Goal: Task Accomplishment & Management: Use online tool/utility

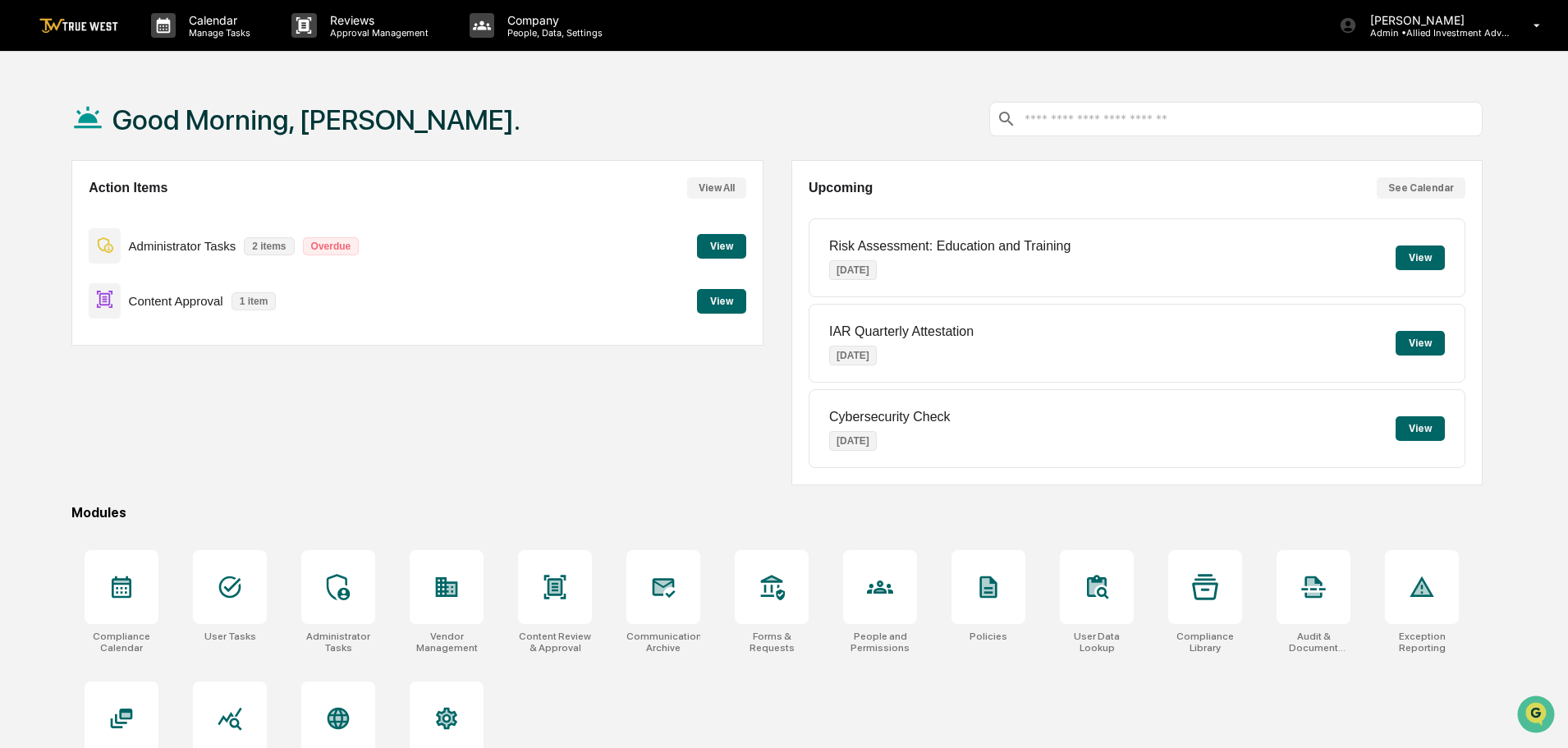
click at [716, 308] on button "View" at bounding box center [722, 301] width 49 height 25
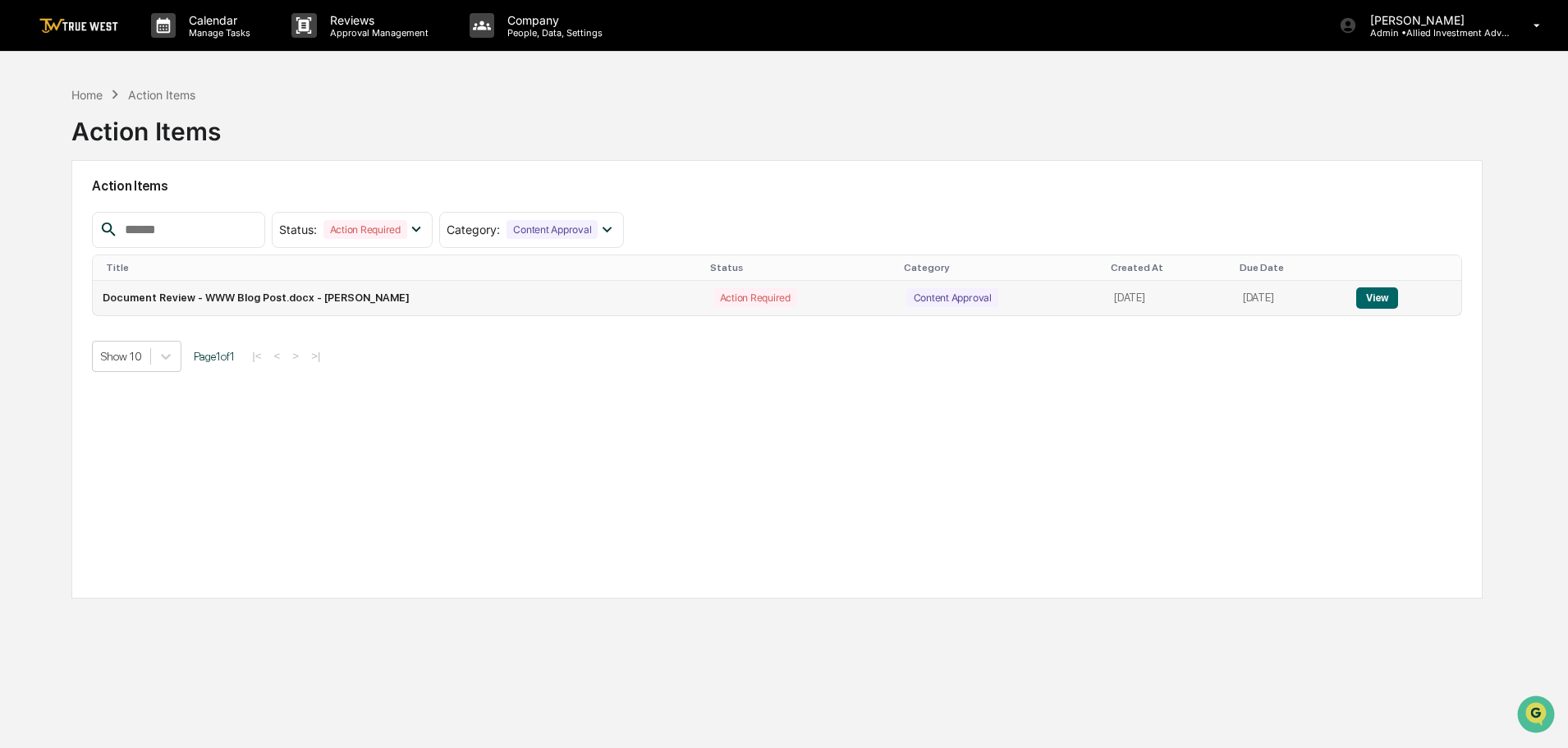
click at [1382, 298] on button "View" at bounding box center [1377, 298] width 42 height 21
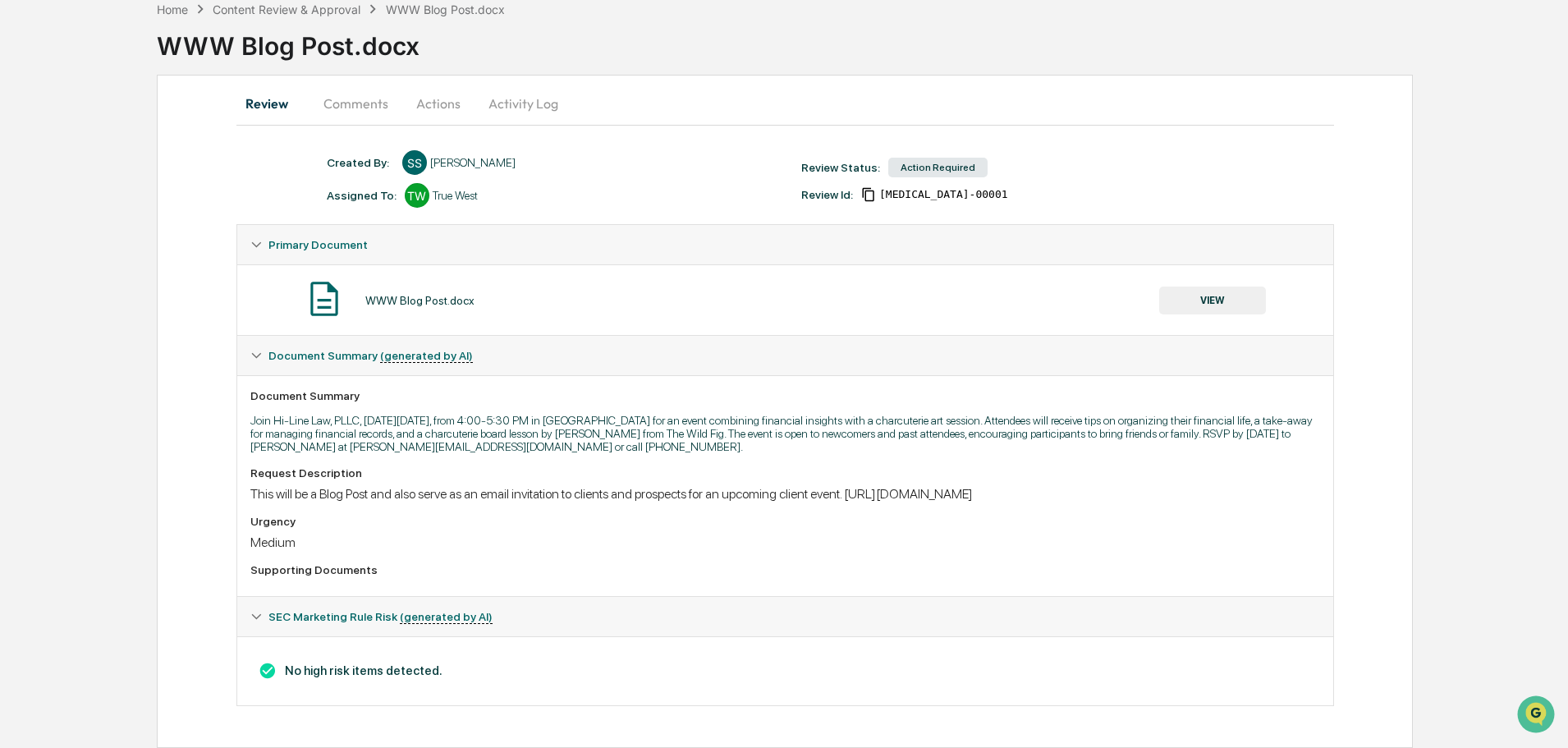
scroll to position [101, 0]
click at [1202, 286] on button "VIEW" at bounding box center [1212, 300] width 106 height 28
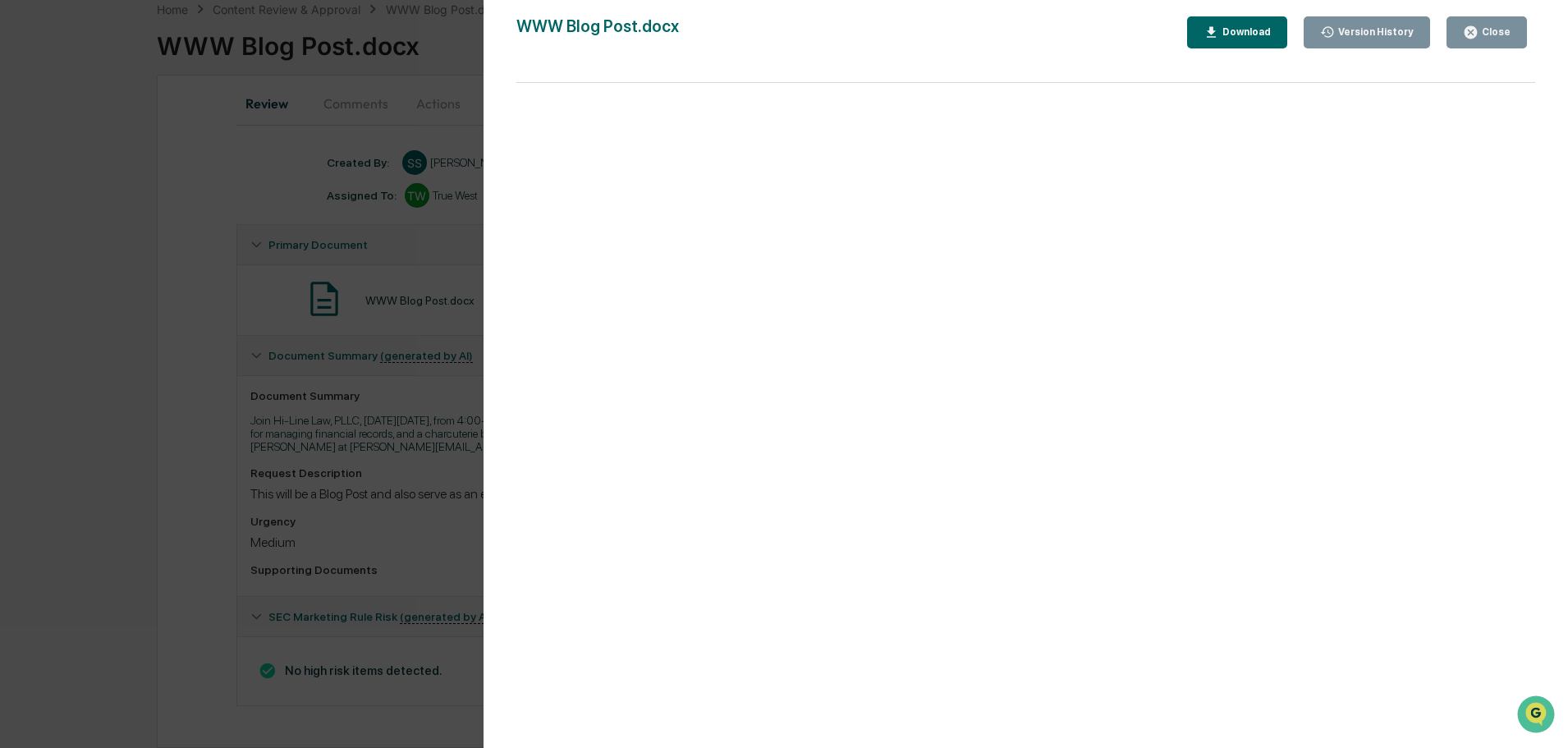
click at [1482, 31] on div "Close" at bounding box center [1495, 32] width 32 height 12
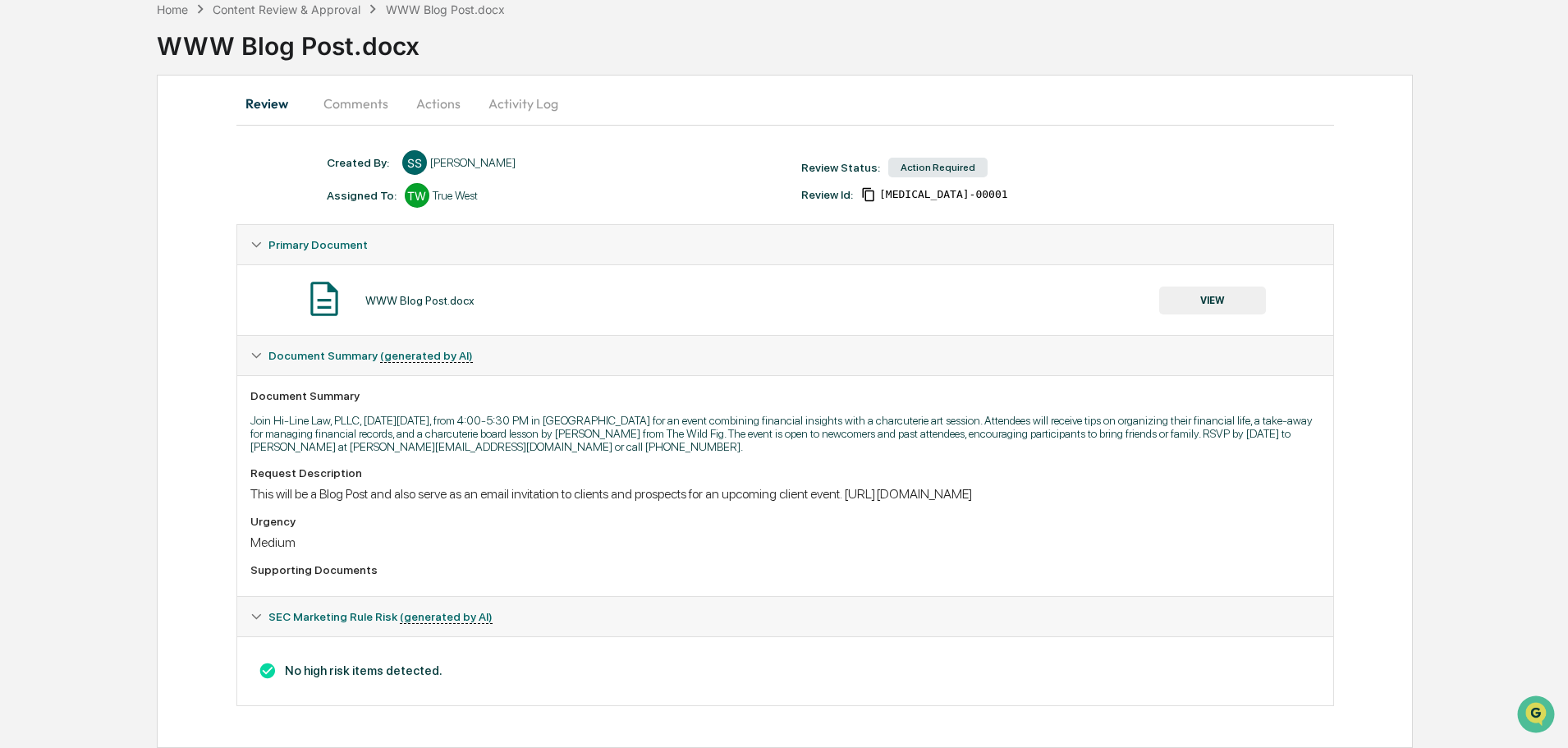
click at [436, 92] on button "Actions" at bounding box center [439, 104] width 74 height 40
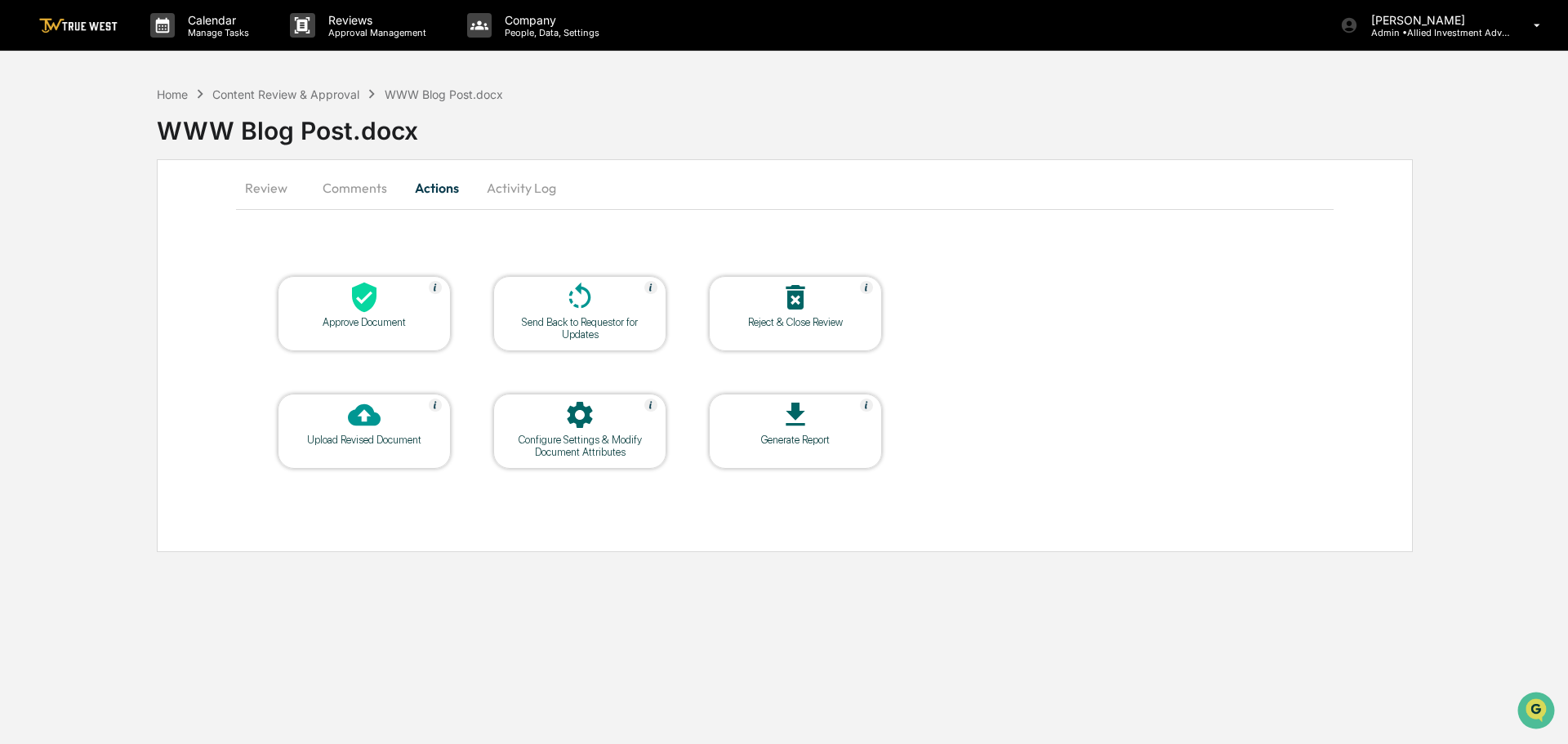
click at [359, 299] on icon at bounding box center [364, 297] width 33 height 33
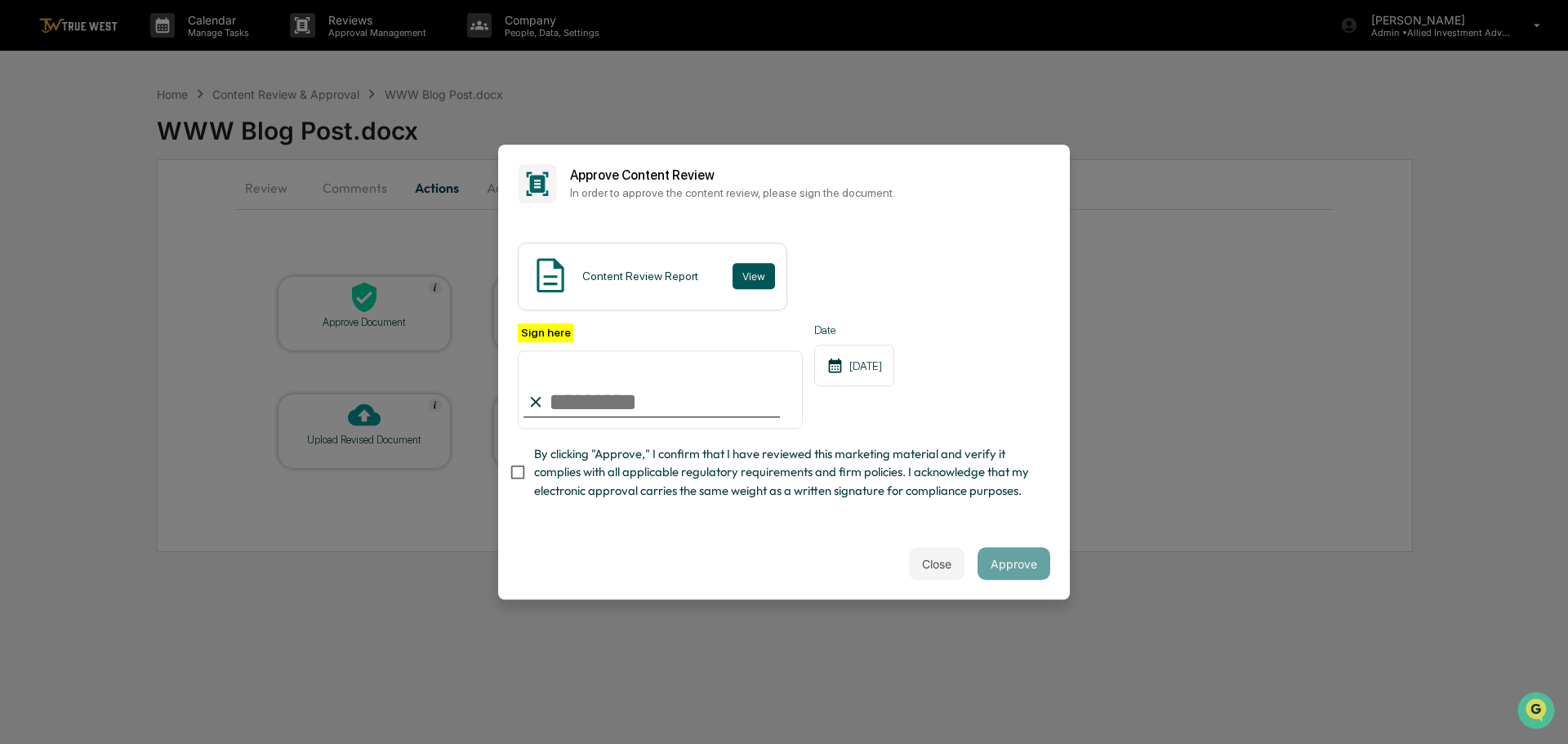
click at [751, 274] on button "View" at bounding box center [754, 276] width 43 height 26
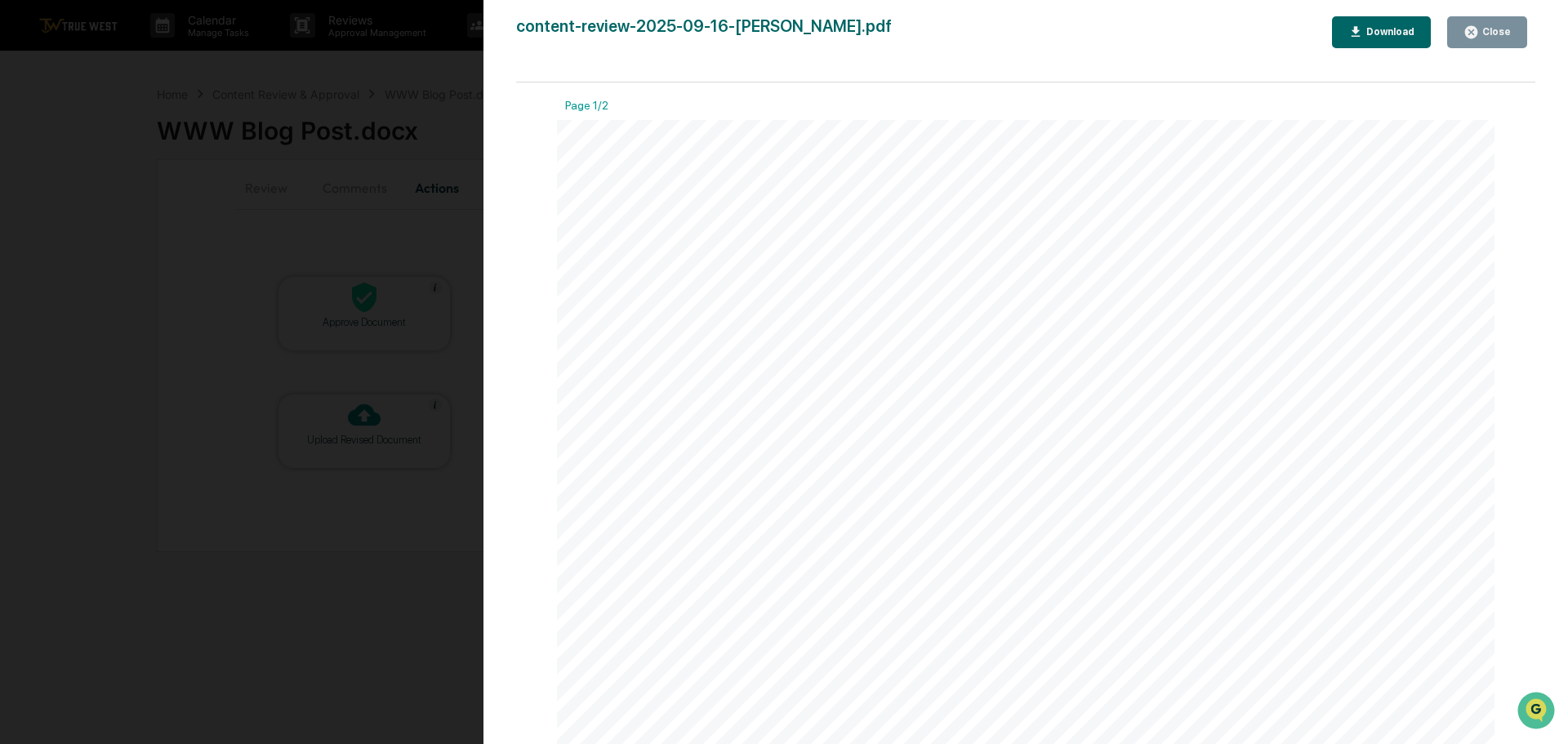
click at [450, 62] on div "Version History [DATE] 06:09 PM [PERSON_NAME] content-review-2025-09-16-[PERSON…" at bounding box center [784, 372] width 1568 height 744
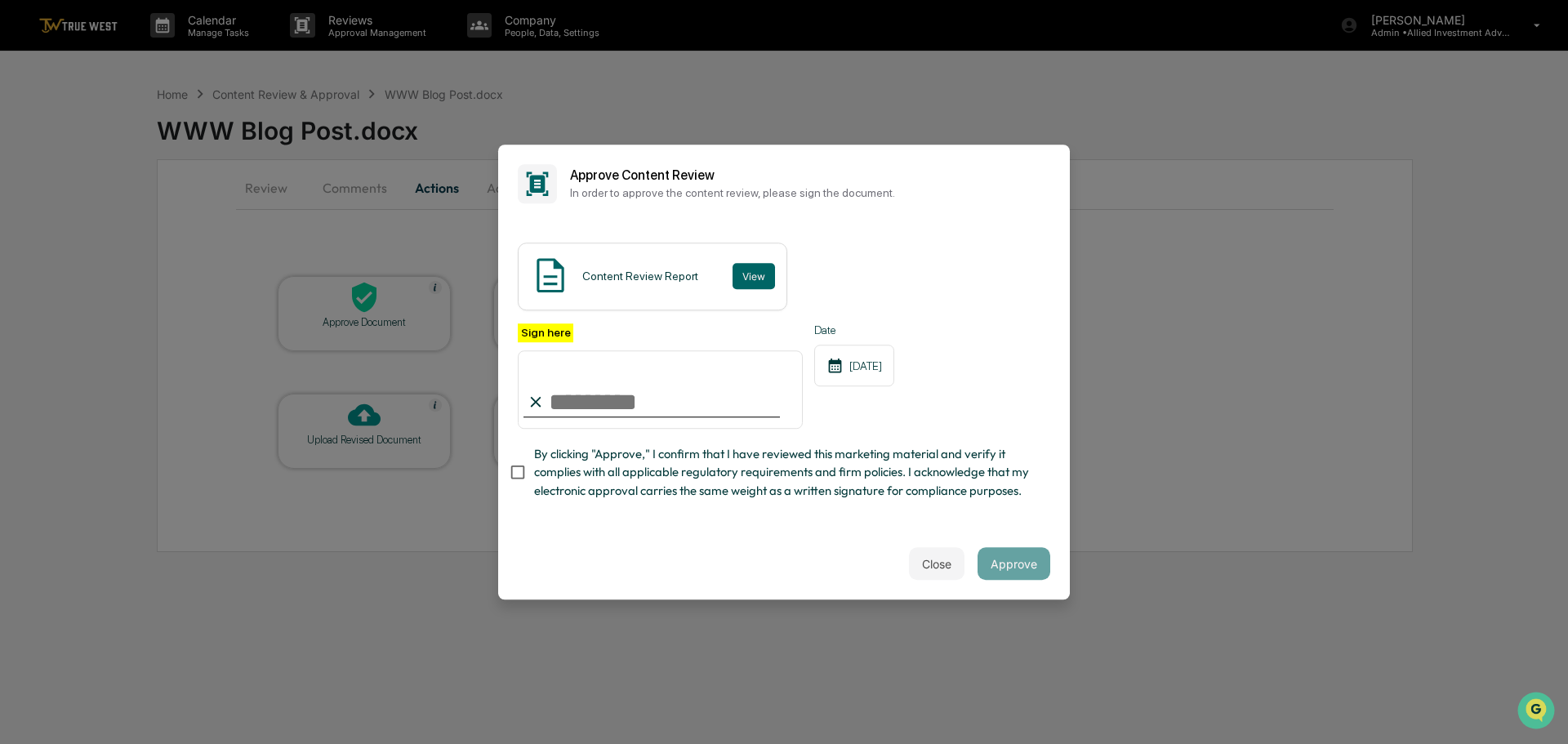
click at [592, 406] on input "Sign here" at bounding box center [660, 390] width 285 height 79
type input "**********"
click at [1006, 563] on button "Approve" at bounding box center [1014, 564] width 73 height 33
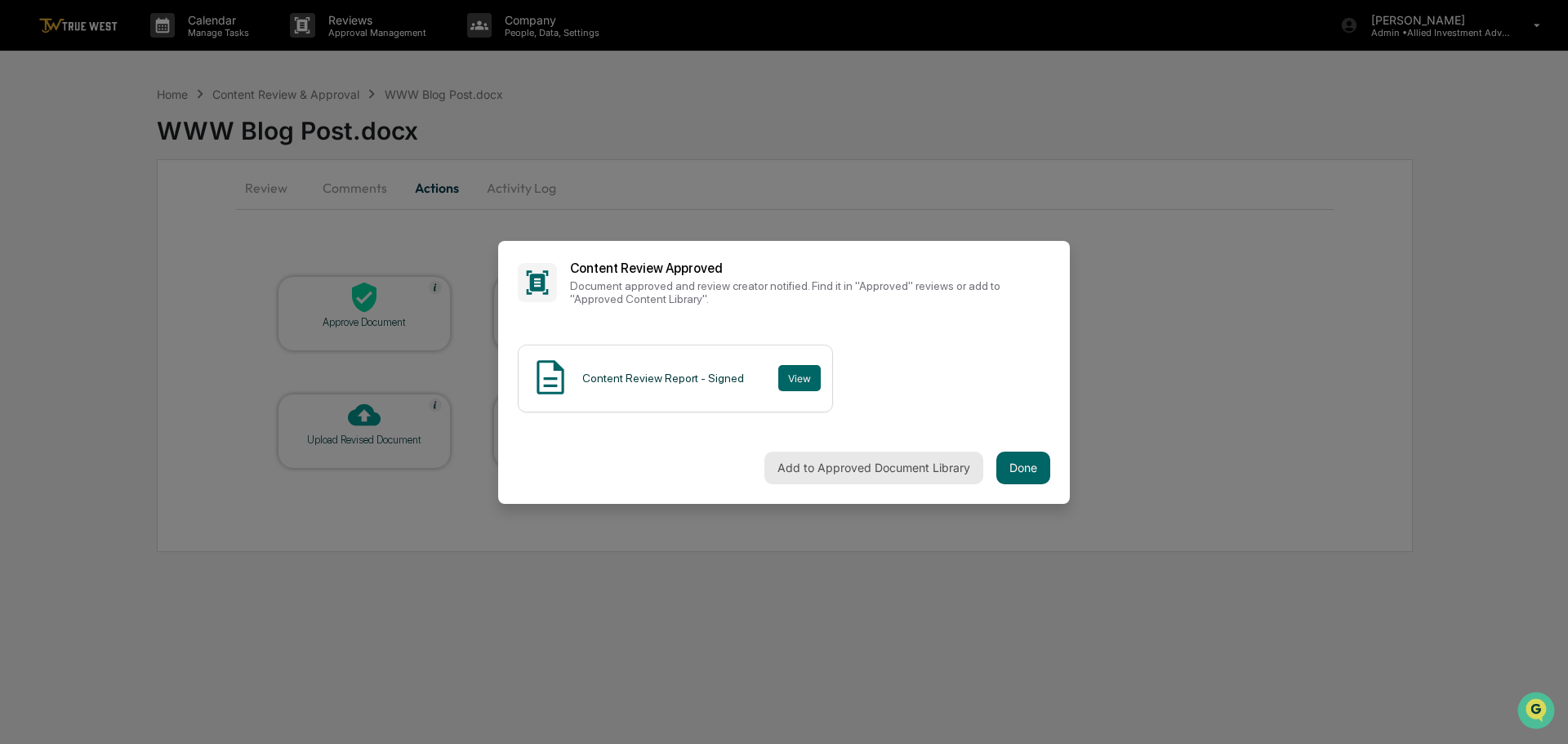
click at [857, 468] on button "Add to Approved Document Library" at bounding box center [874, 468] width 219 height 33
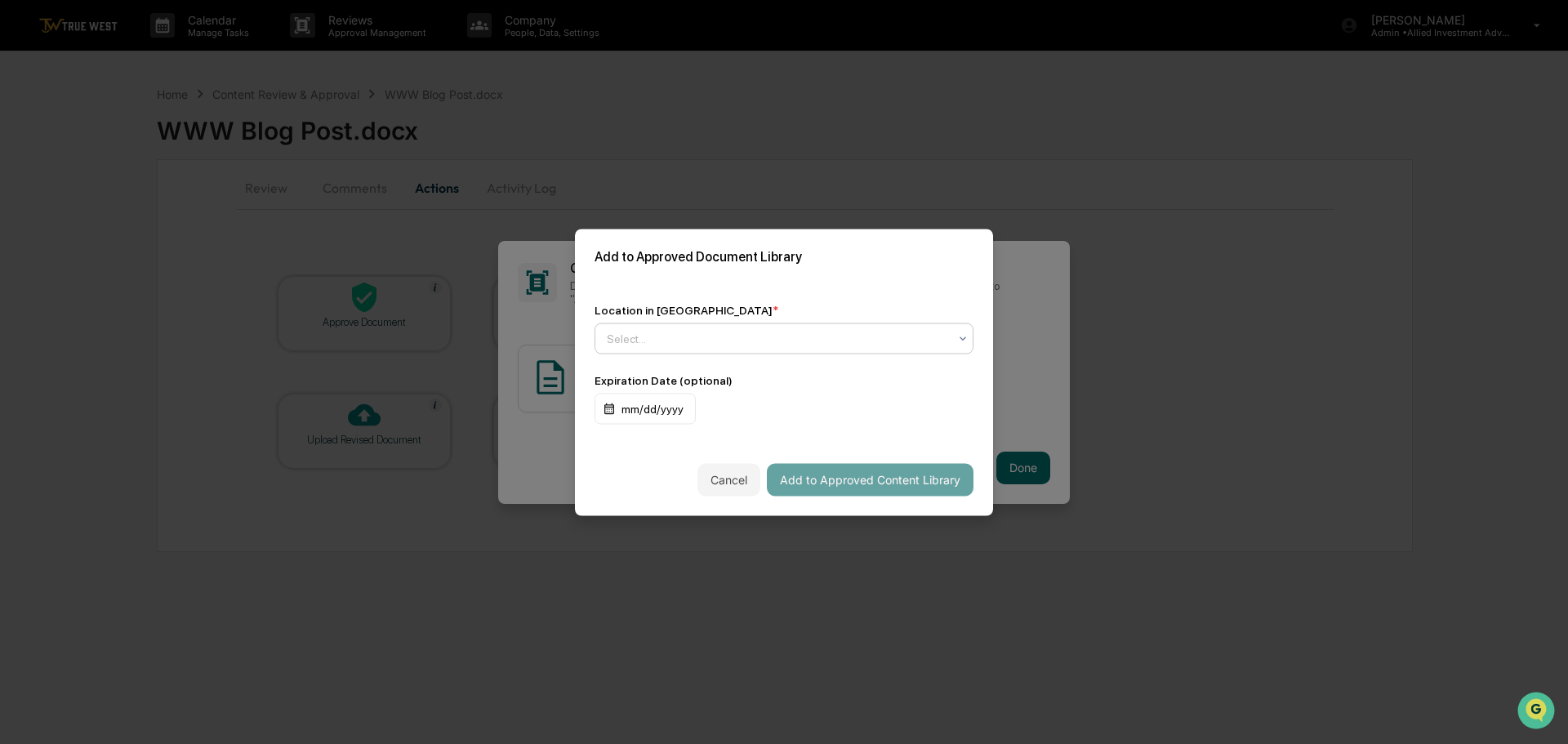
click at [735, 335] on div at bounding box center [778, 338] width 341 height 16
click at [718, 410] on div "↳ Marketing and Advertisements" at bounding box center [784, 410] width 377 height 33
click at [812, 477] on button "Add to Approved Content Library" at bounding box center [871, 479] width 207 height 33
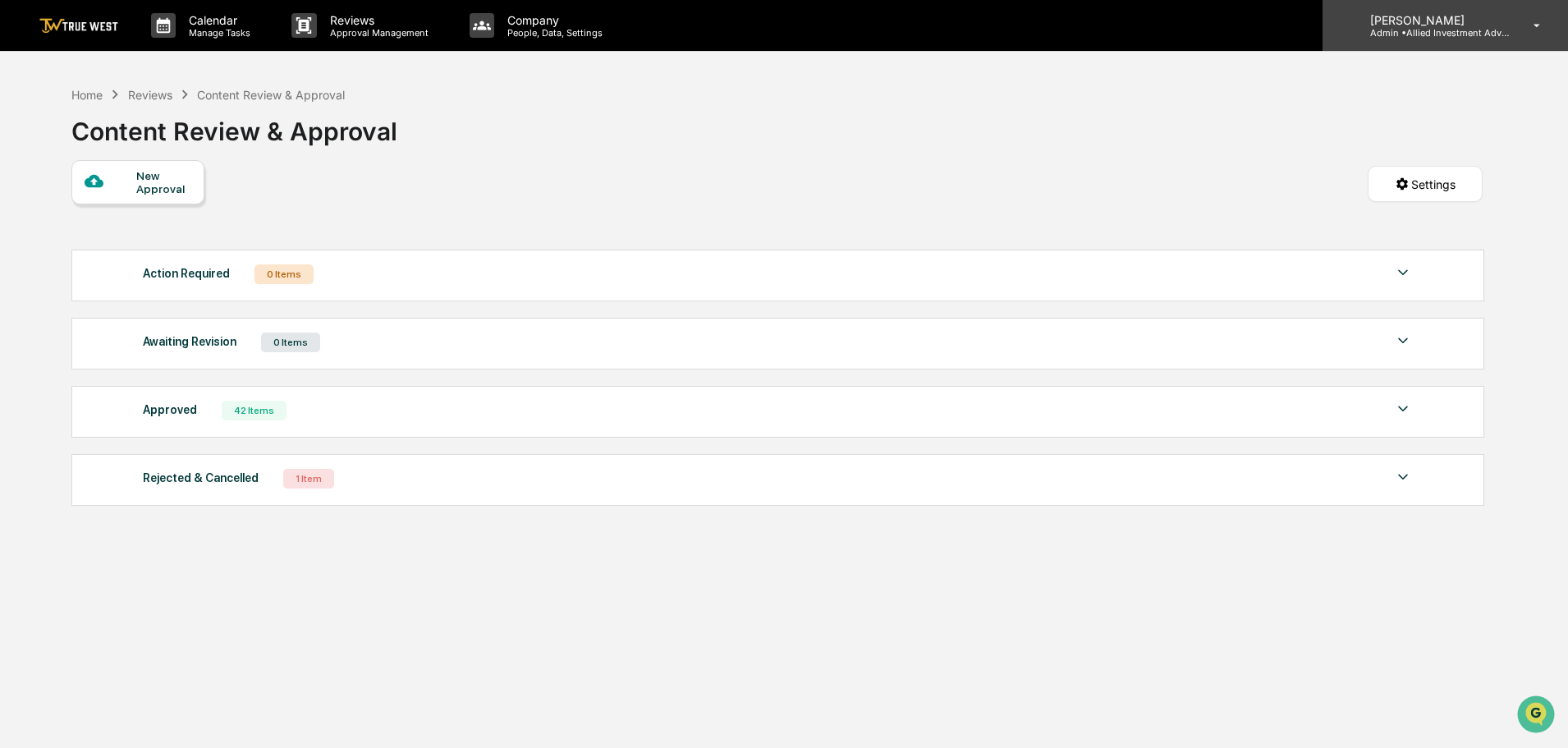
click at [1422, 27] on p "Admin • Allied Investment Advisors" at bounding box center [1434, 33] width 153 height 12
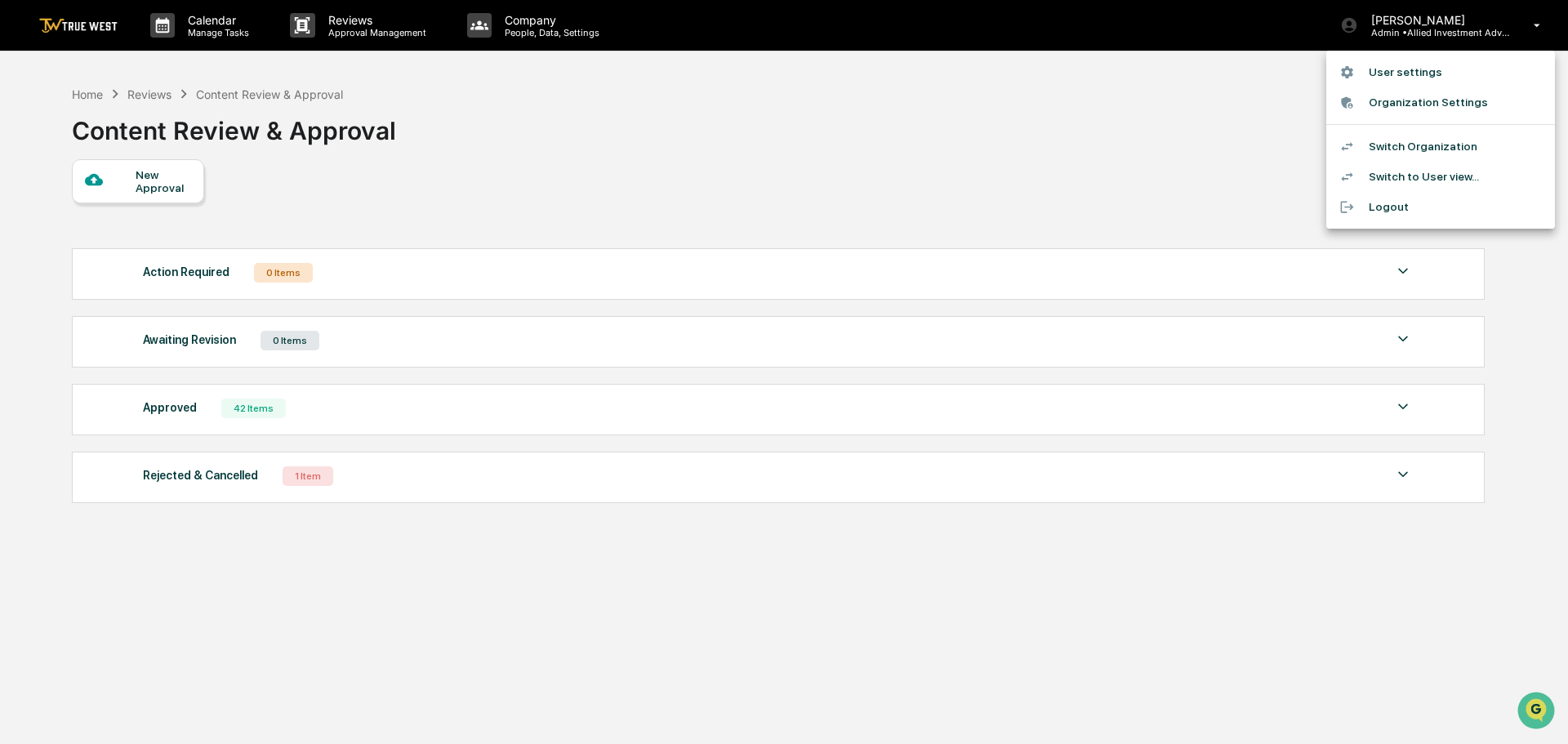
click at [1400, 146] on li "Switch Organization" at bounding box center [1441, 146] width 229 height 30
